Goal: Information Seeking & Learning: Learn about a topic

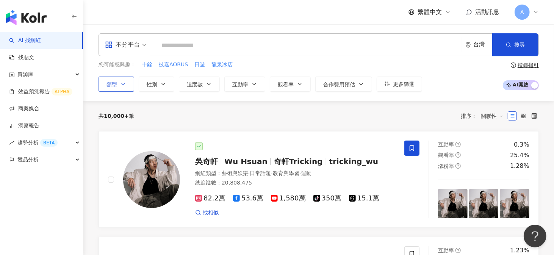
click at [129, 85] on button "類型" at bounding box center [117, 84] width 36 height 15
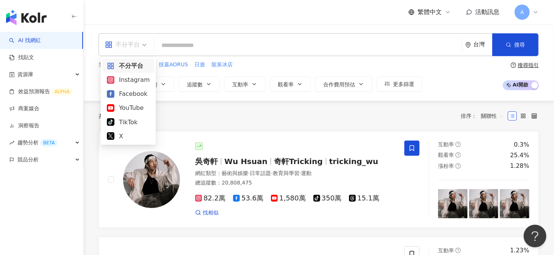
click at [146, 46] on span "不分平台" at bounding box center [126, 45] width 42 height 12
click at [126, 108] on div "YouTube" at bounding box center [128, 107] width 43 height 9
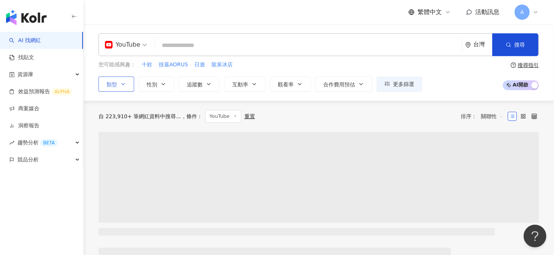
click at [119, 83] on button "類型" at bounding box center [117, 84] width 36 height 15
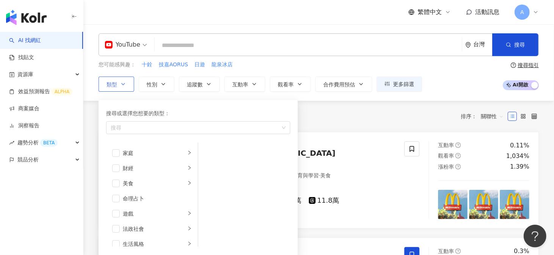
scroll to position [76, 0]
click at [116, 168] on span "button" at bounding box center [116, 167] width 8 height 8
click at [187, 166] on icon "right" at bounding box center [189, 166] width 5 height 5
click at [212, 165] on span "button" at bounding box center [208, 167] width 8 height 8
click at [206, 169] on span "button" at bounding box center [208, 167] width 8 height 8
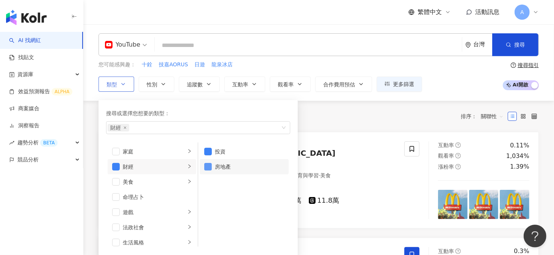
click at [208, 166] on span "button" at bounding box center [208, 167] width 8 height 8
click at [320, 113] on div "共 10,000+ 筆 條件 ： YouTube 重置 排序： 關聯性" at bounding box center [319, 116] width 440 height 13
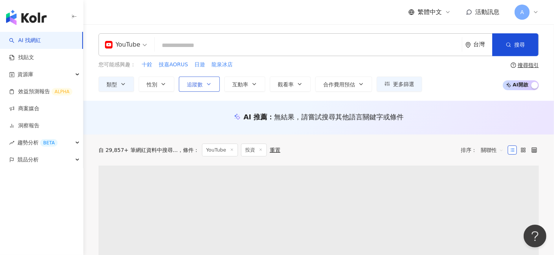
click at [201, 87] on span "追蹤數" at bounding box center [195, 84] width 16 height 6
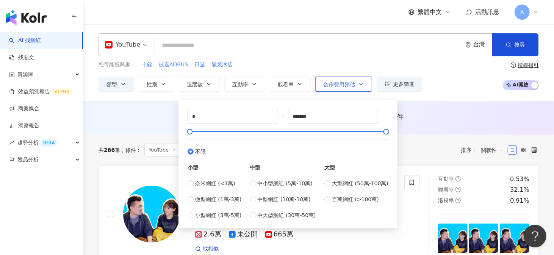
click at [330, 81] on span "合作費用預估" at bounding box center [339, 84] width 32 height 6
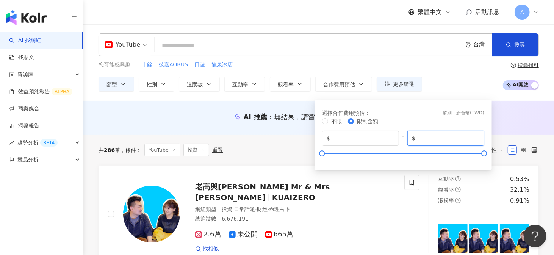
drag, startPoint x: 444, startPoint y: 140, endPoint x: 404, endPoint y: 137, distance: 40.3
click at [404, 137] on div "$ * - $ *******" at bounding box center [403, 138] width 162 height 15
type input "*****"
click at [466, 88] on div "您可能感興趣： 十銓 技嘉AORUS 日遊 龍泉冰店 類型 性別 追蹤數 互動率 觀看率 合作費用預估 更多篩選 * - ******* 不限 小型 奈米網紅…" at bounding box center [319, 76] width 440 height 31
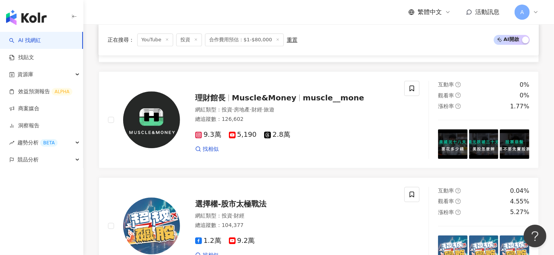
scroll to position [1213, 0]
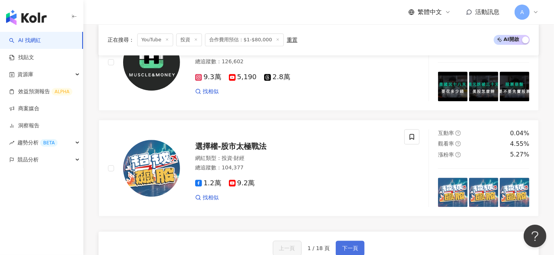
click at [352, 249] on button "下一頁" at bounding box center [350, 248] width 29 height 15
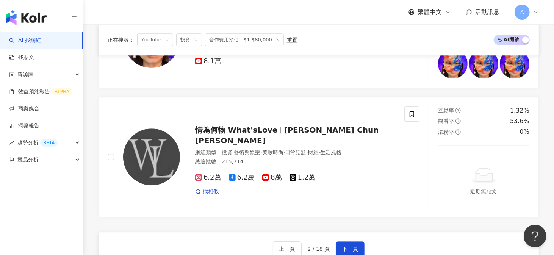
scroll to position [1367, 0]
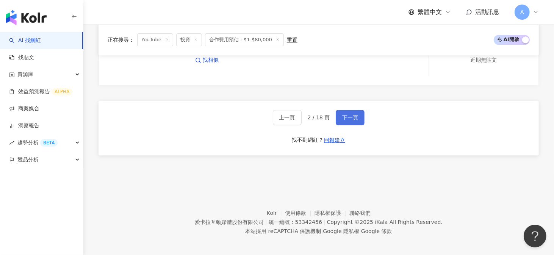
click at [343, 116] on span "下一頁" at bounding box center [350, 117] width 16 height 6
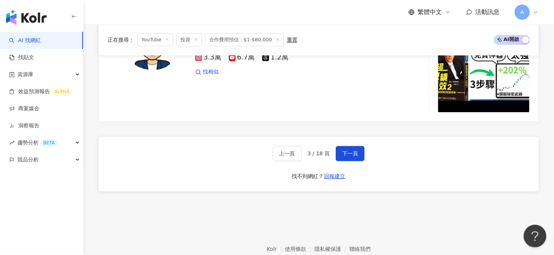
scroll to position [1429, 0]
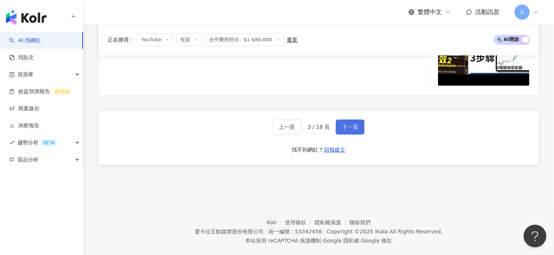
click at [342, 119] on button "下一頁" at bounding box center [350, 126] width 29 height 15
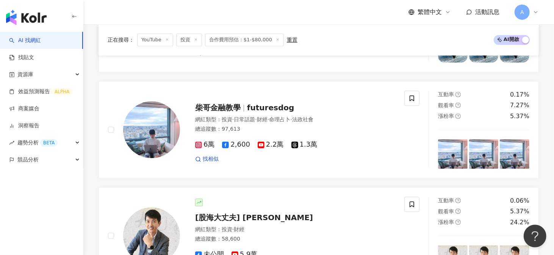
scroll to position [889, 0]
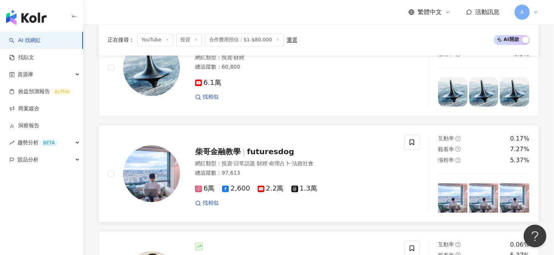
click at [252, 149] on span "futuresdog" at bounding box center [270, 151] width 47 height 9
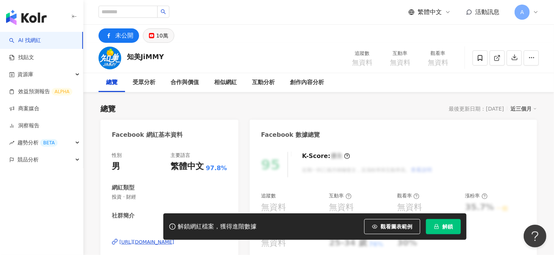
click at [162, 35] on div "10萬" at bounding box center [162, 35] width 12 height 11
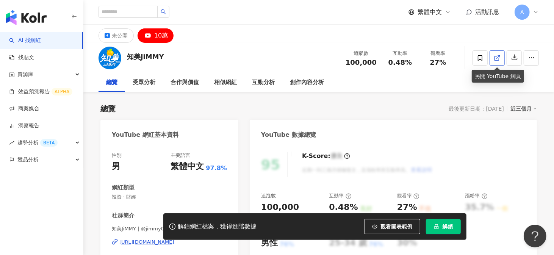
click at [496, 58] on icon at bounding box center [497, 58] width 7 height 7
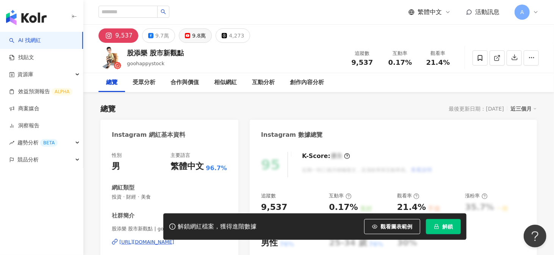
click at [192, 37] on div "9.8萬" at bounding box center [199, 35] width 14 height 11
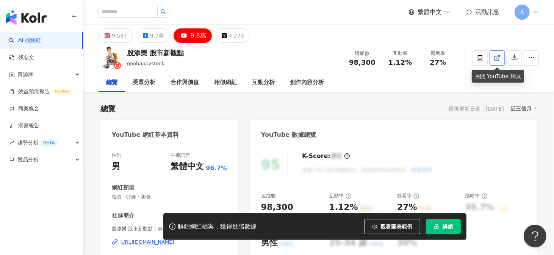
click at [496, 60] on icon at bounding box center [497, 58] width 4 height 4
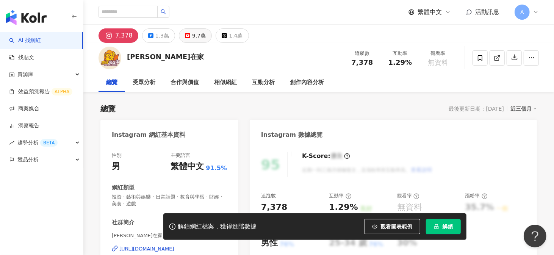
click at [181, 38] on button "9.7萬" at bounding box center [195, 35] width 33 height 14
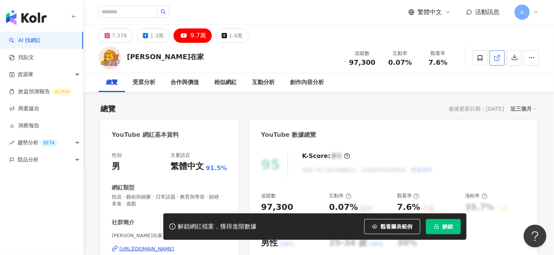
click at [497, 58] on icon at bounding box center [497, 58] width 7 height 7
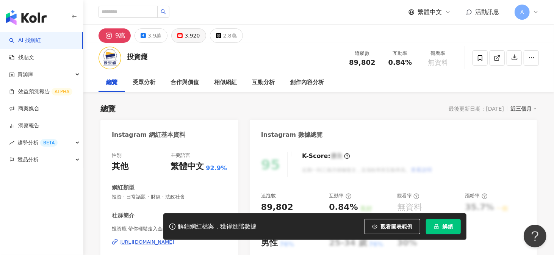
click at [185, 35] on div "3,920" at bounding box center [192, 35] width 15 height 11
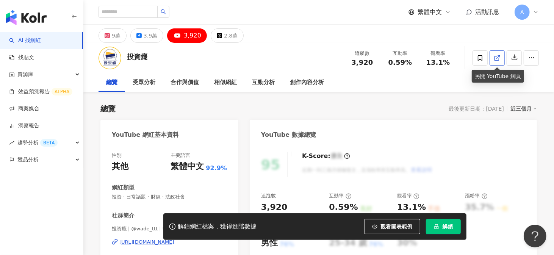
drag, startPoint x: 496, startPoint y: 60, endPoint x: 388, endPoint y: 99, distance: 115.1
click at [496, 60] on icon at bounding box center [497, 58] width 7 height 7
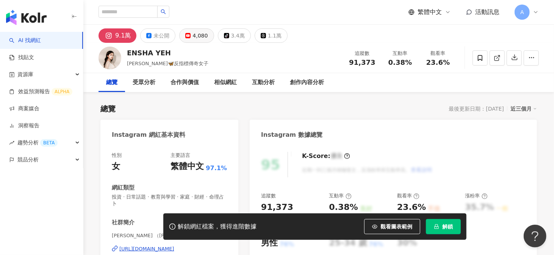
click at [205, 35] on div "4,080" at bounding box center [200, 35] width 15 height 11
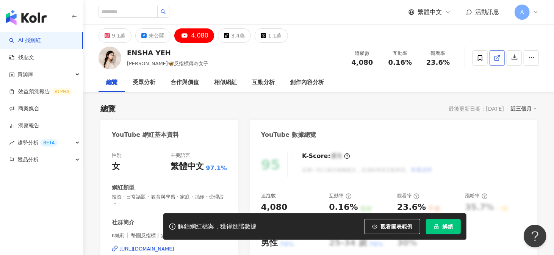
click at [494, 58] on icon at bounding box center [497, 58] width 7 height 7
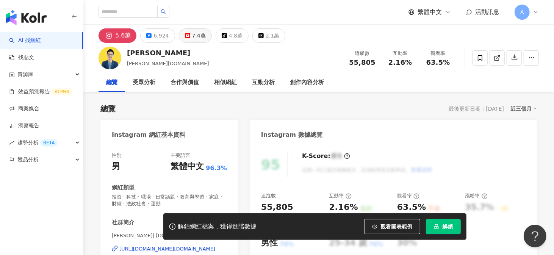
click at [197, 38] on div "7.4萬" at bounding box center [199, 35] width 14 height 11
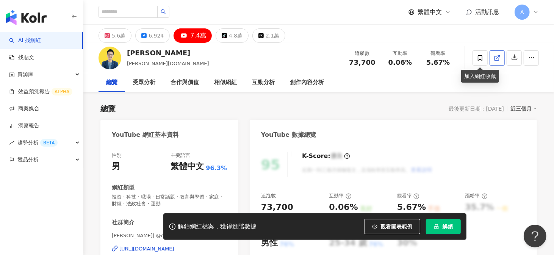
click at [495, 58] on icon at bounding box center [497, 58] width 4 height 4
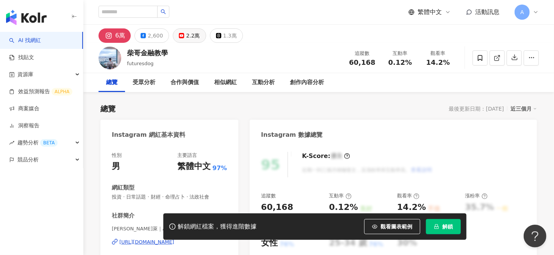
click at [186, 33] on div "2.2萬" at bounding box center [193, 35] width 14 height 11
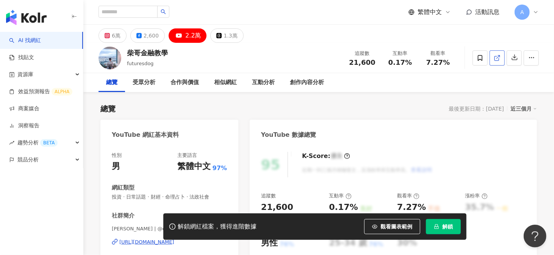
click at [499, 56] on line at bounding box center [498, 56] width 3 height 3
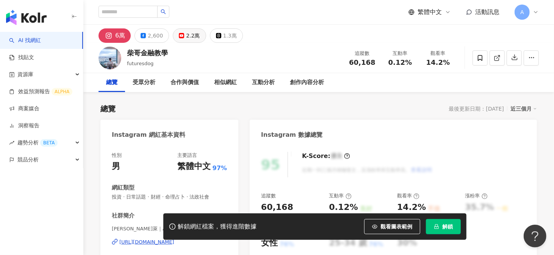
click at [197, 34] on button "2.2萬" at bounding box center [189, 35] width 33 height 14
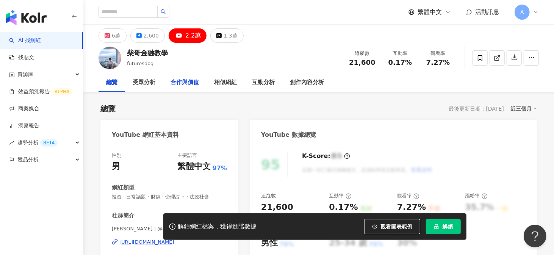
click at [194, 83] on div "合作與價值" at bounding box center [185, 82] width 28 height 9
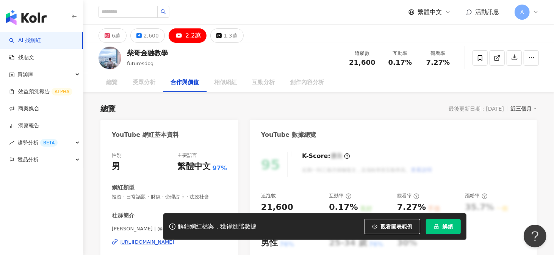
scroll to position [891, 0]
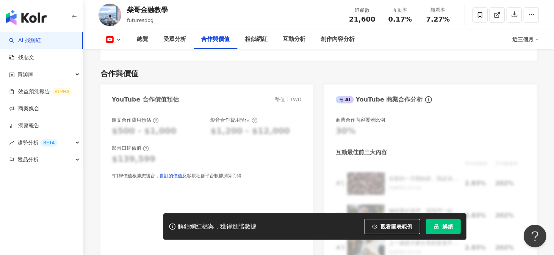
click at [118, 42] on icon at bounding box center [119, 40] width 6 height 6
click at [208, 68] on div "合作與價值" at bounding box center [318, 73] width 437 height 11
click at [141, 40] on div "總覽" at bounding box center [142, 39] width 11 height 9
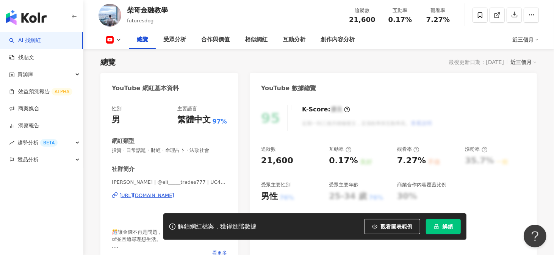
click at [136, 195] on div "[URL][DOMAIN_NAME]" at bounding box center [146, 195] width 55 height 7
